Goal: Find contact information: Find contact information

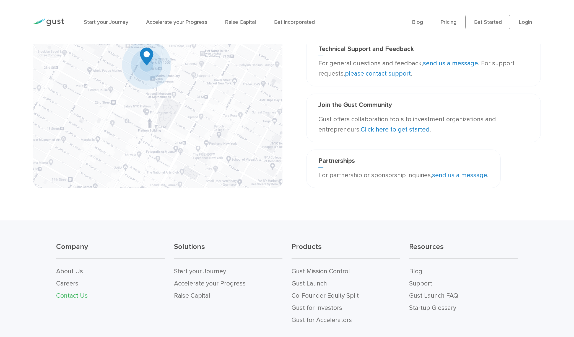
scroll to position [165, 0]
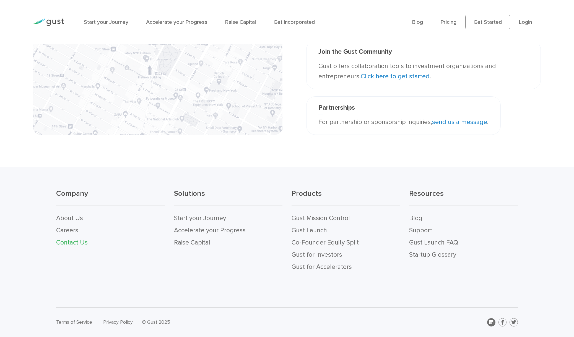
click at [492, 322] on icon at bounding box center [491, 321] width 4 height 5
click at [415, 227] on link "Support" at bounding box center [420, 229] width 23 height 7
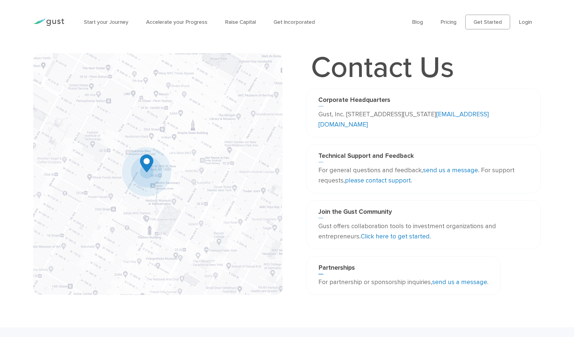
click at [445, 170] on link "send us a message" at bounding box center [450, 169] width 55 height 7
click at [464, 169] on link "send us a message" at bounding box center [450, 169] width 55 height 7
click at [381, 183] on link "please contact support" at bounding box center [378, 179] width 66 height 7
click at [458, 170] on link "send us a message" at bounding box center [450, 169] width 55 height 7
click at [374, 178] on link "please contact support" at bounding box center [378, 179] width 66 height 7
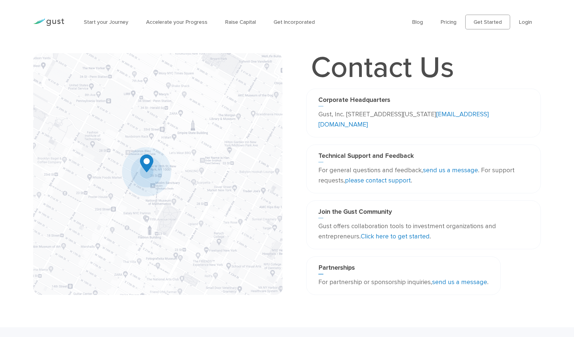
click at [373, 183] on link "please contact support" at bounding box center [378, 179] width 66 height 7
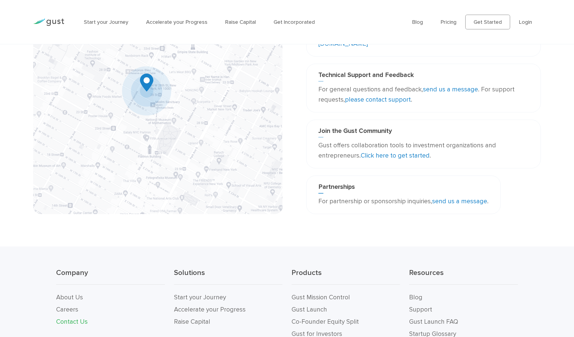
scroll to position [165, 0]
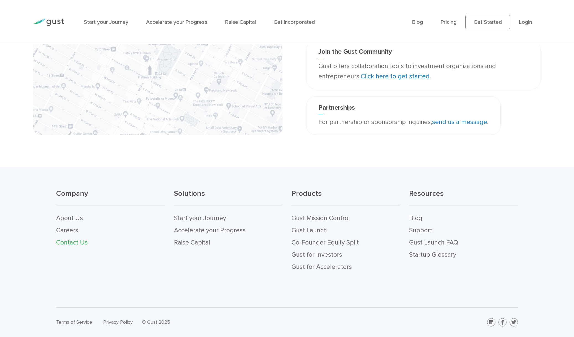
click at [450, 122] on link "send us a message" at bounding box center [459, 121] width 55 height 7
click at [450, 121] on link "send us a message" at bounding box center [459, 121] width 55 height 7
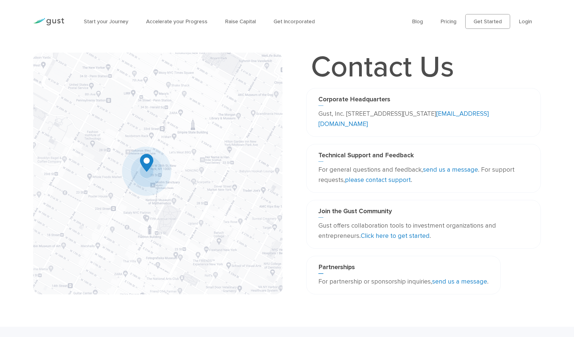
scroll to position [0, 0]
click at [387, 182] on link "please contact support" at bounding box center [378, 179] width 66 height 7
